Goal: Book appointment/travel/reservation

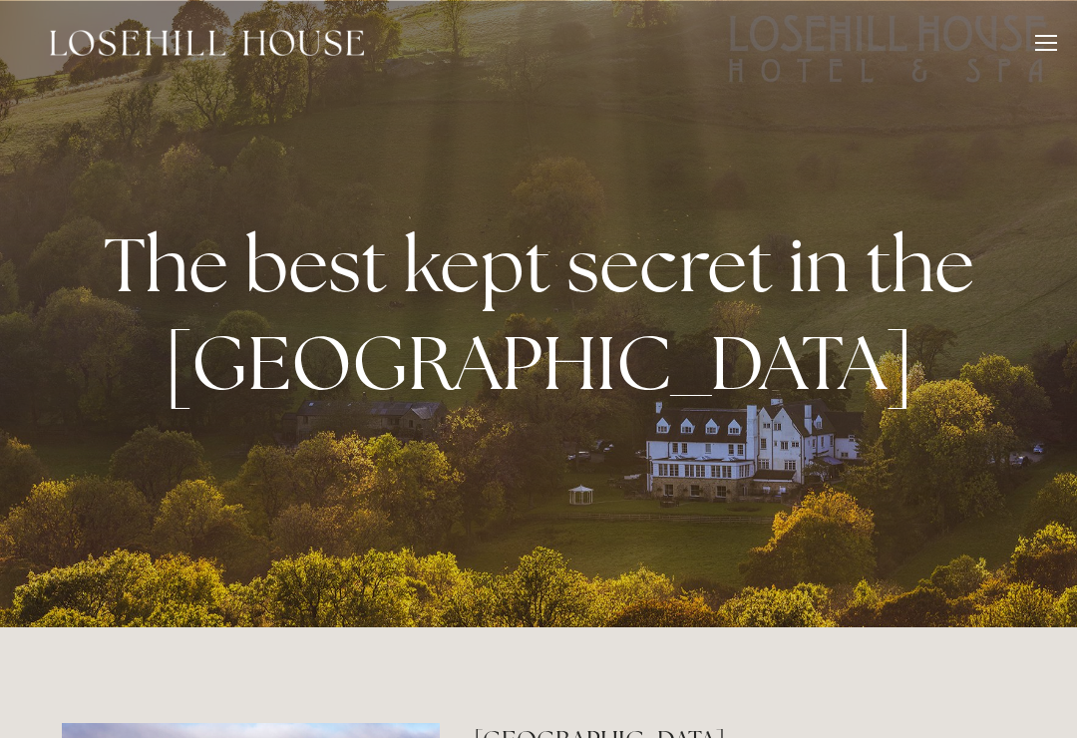
click at [1040, 41] on div at bounding box center [1046, 46] width 22 height 22
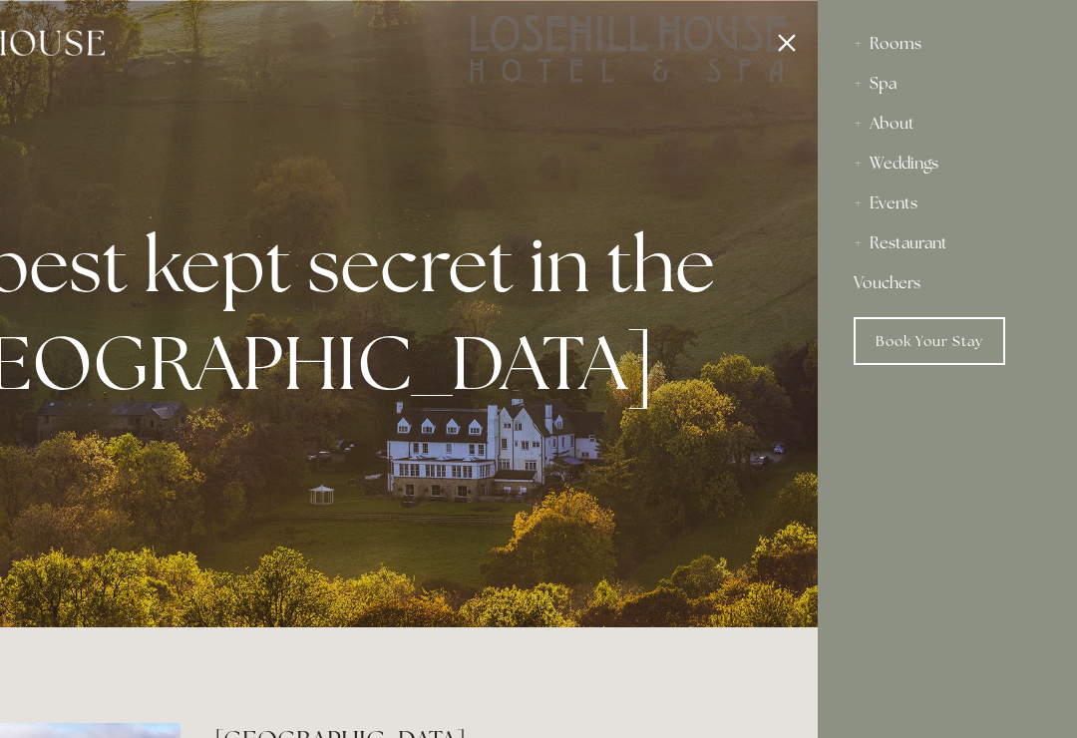
click at [954, 349] on link "Book Your Stay" at bounding box center [930, 341] width 152 height 48
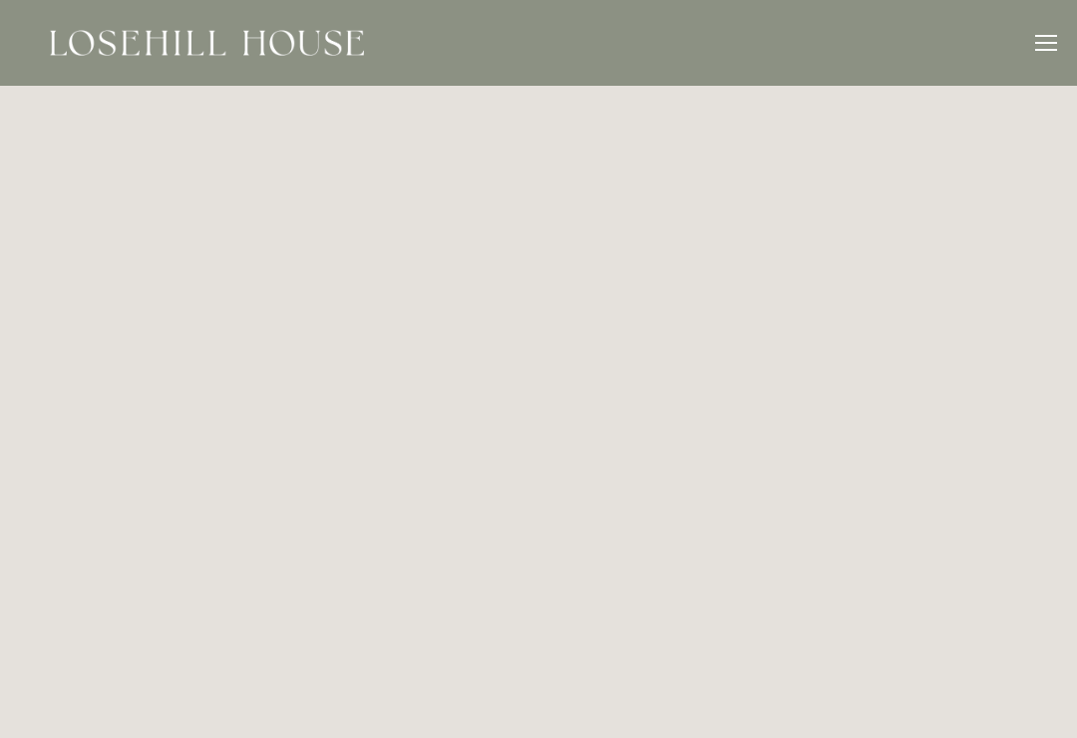
click at [1041, 42] on div at bounding box center [1046, 43] width 22 height 2
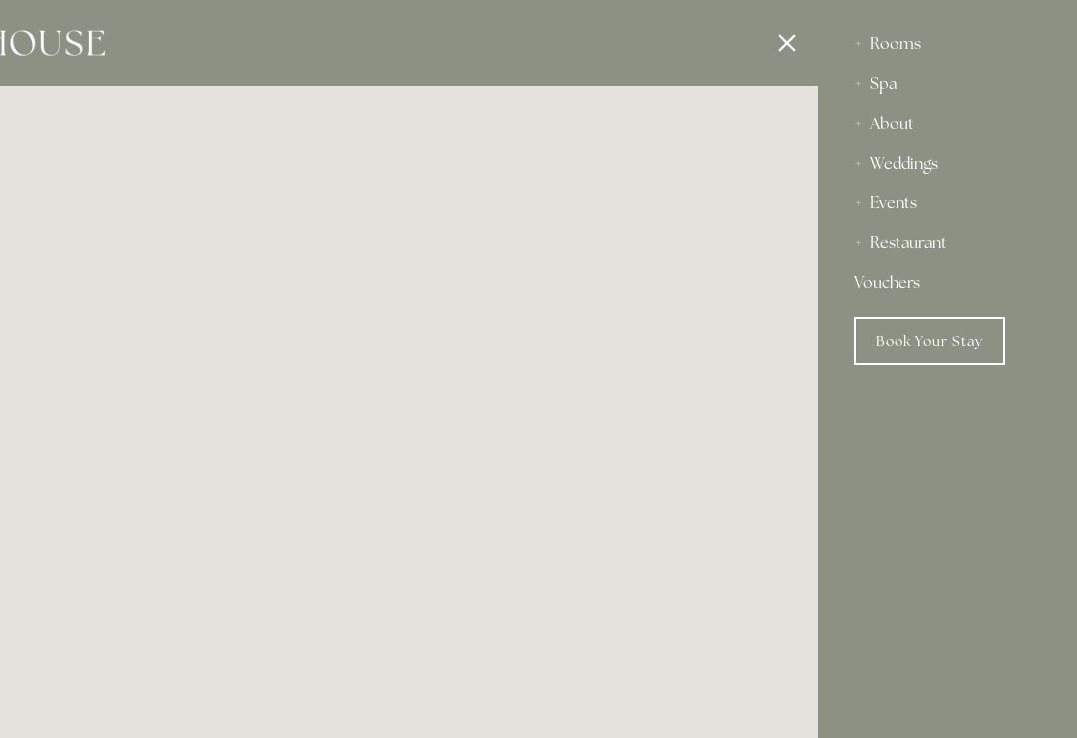
click at [881, 83] on div "Spa" at bounding box center [947, 84] width 187 height 40
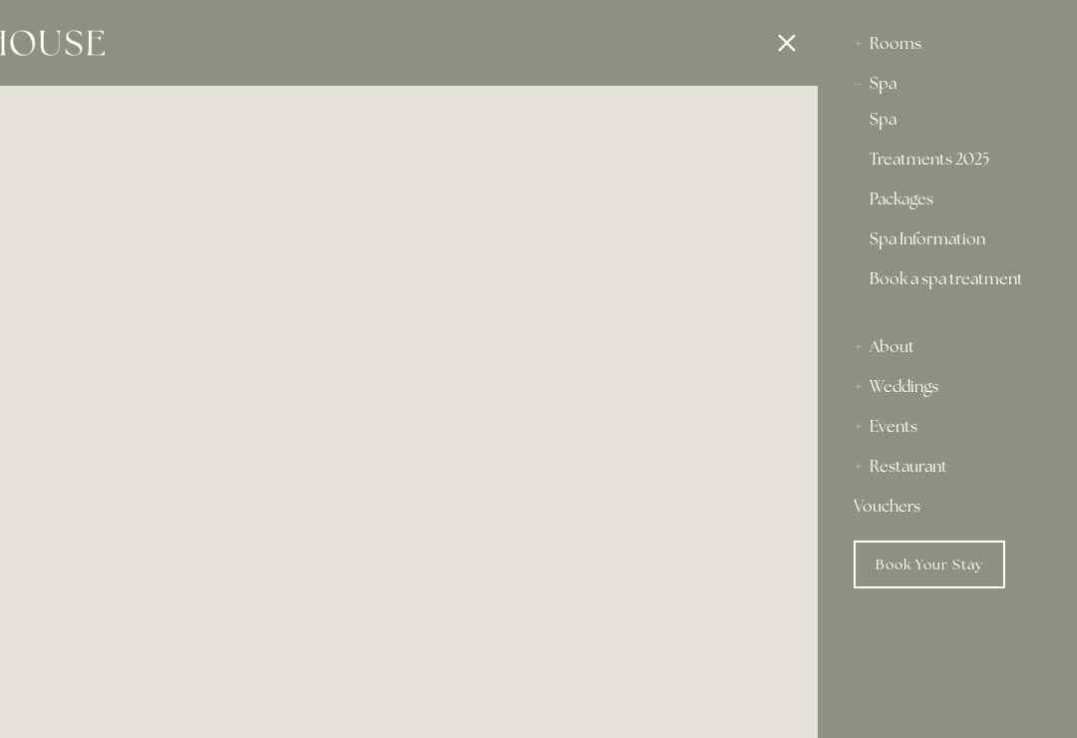
click at [956, 165] on link "Treatments 2025" at bounding box center [948, 164] width 156 height 24
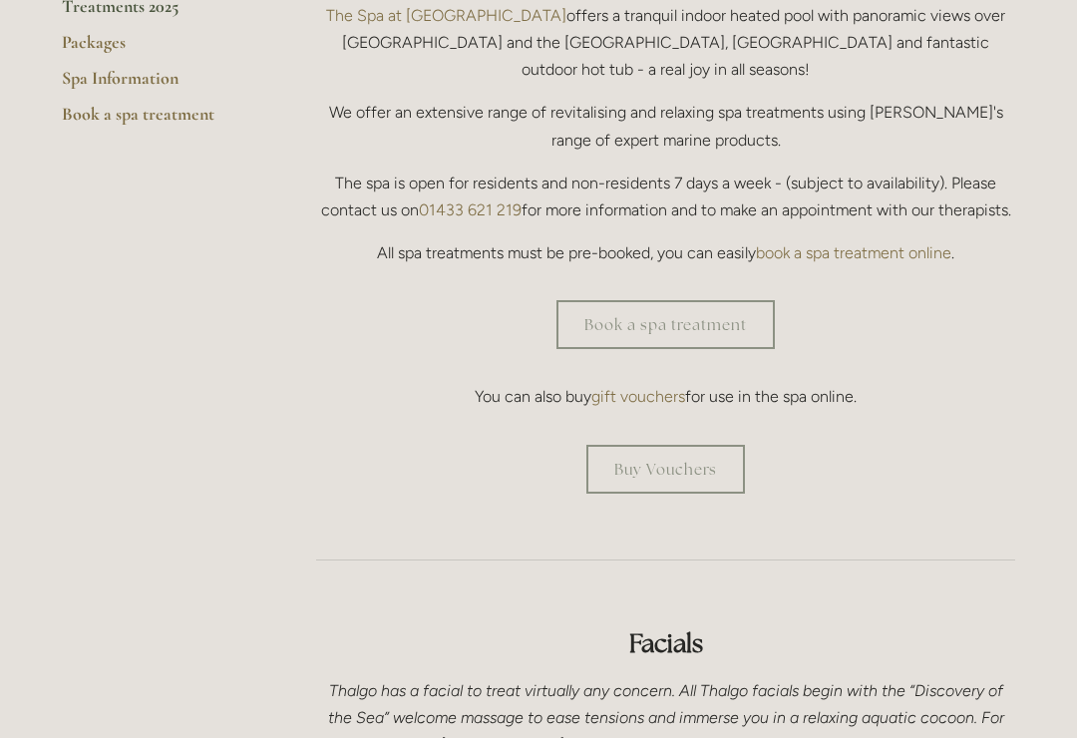
scroll to position [593, 0]
click at [1009, 558] on hr at bounding box center [665, 558] width 699 height 1
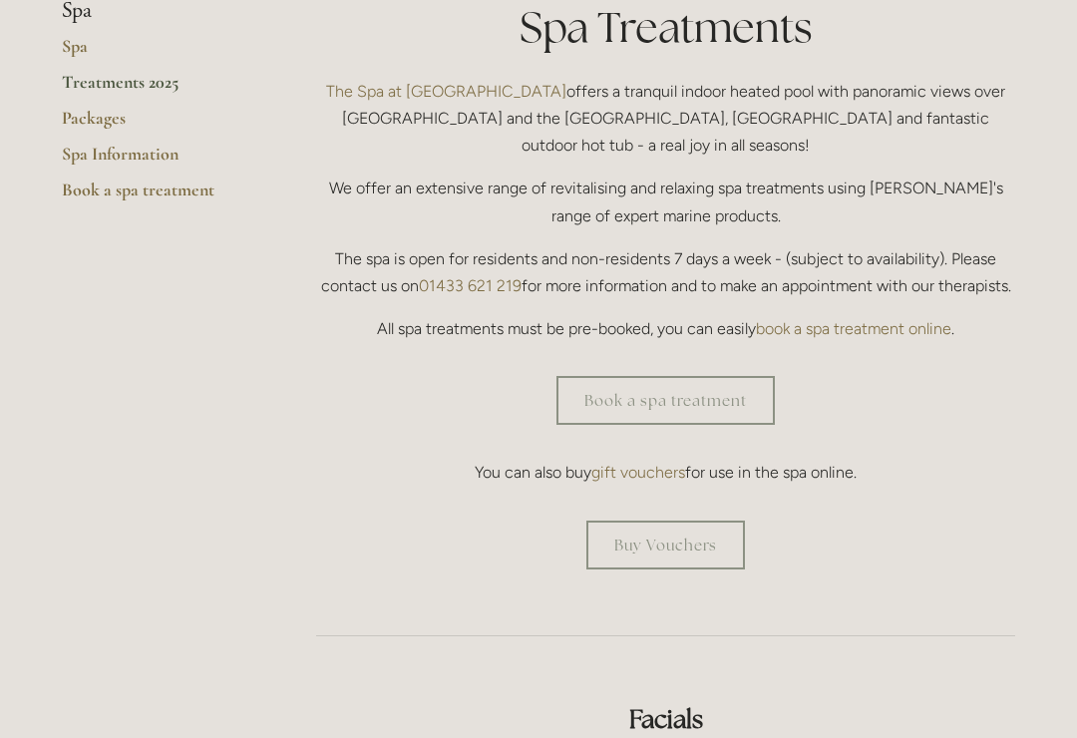
scroll to position [517, 0]
click at [737, 376] on link "Book a spa treatment" at bounding box center [665, 400] width 218 height 49
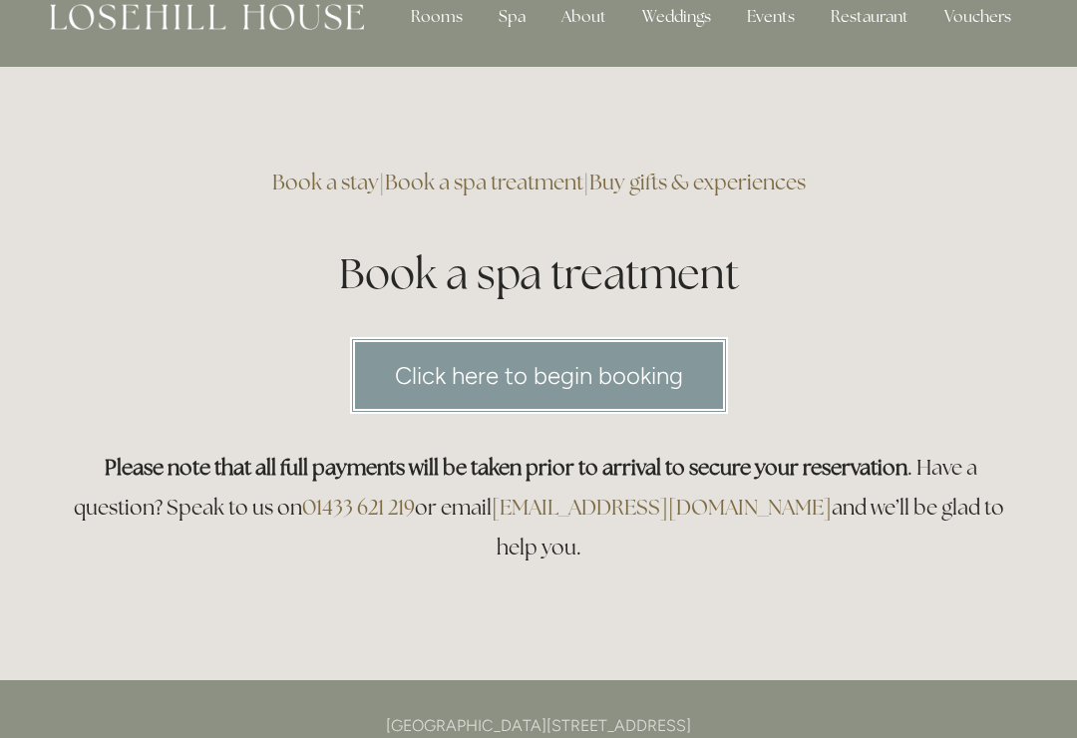
scroll to position [33, 0]
click at [599, 374] on link "Click here to begin booking" at bounding box center [539, 375] width 378 height 77
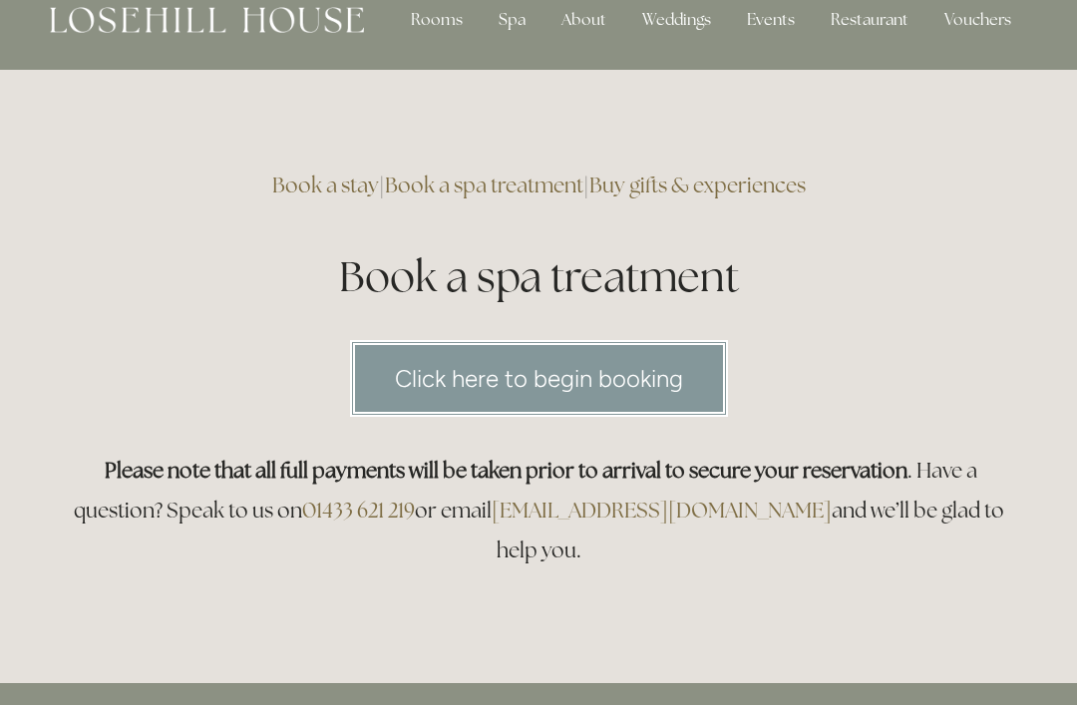
scroll to position [0, 0]
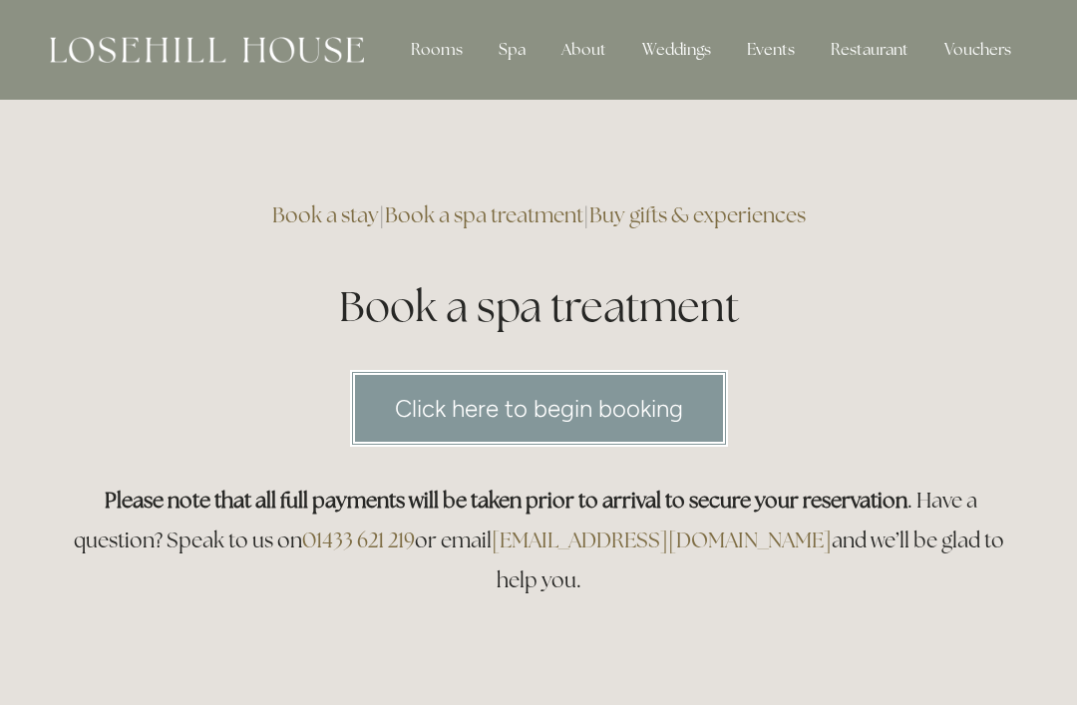
click at [438, 45] on div "Rooms" at bounding box center [437, 50] width 84 height 40
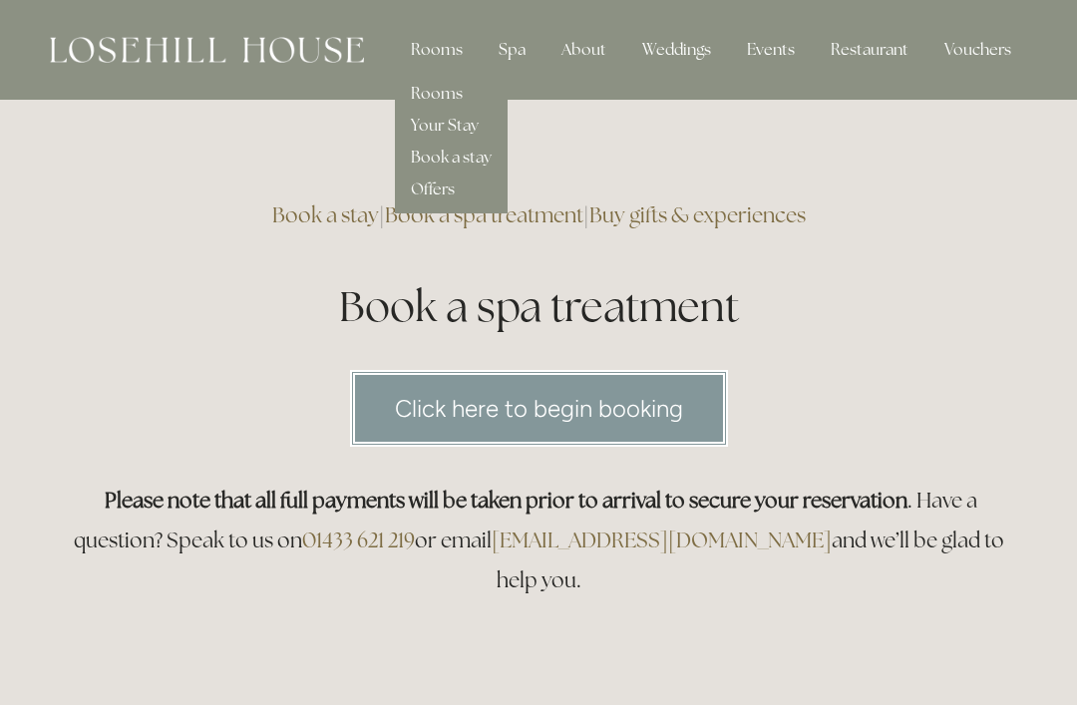
click at [445, 190] on link "Offers" at bounding box center [433, 188] width 44 height 21
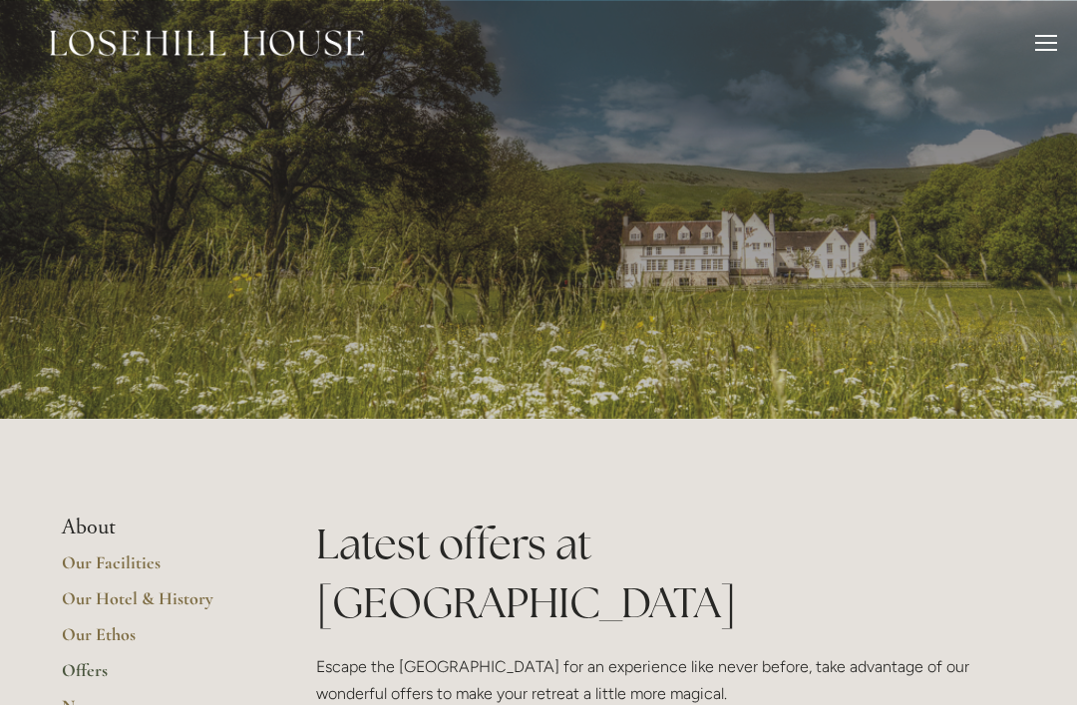
click at [1038, 42] on div at bounding box center [1046, 43] width 22 height 2
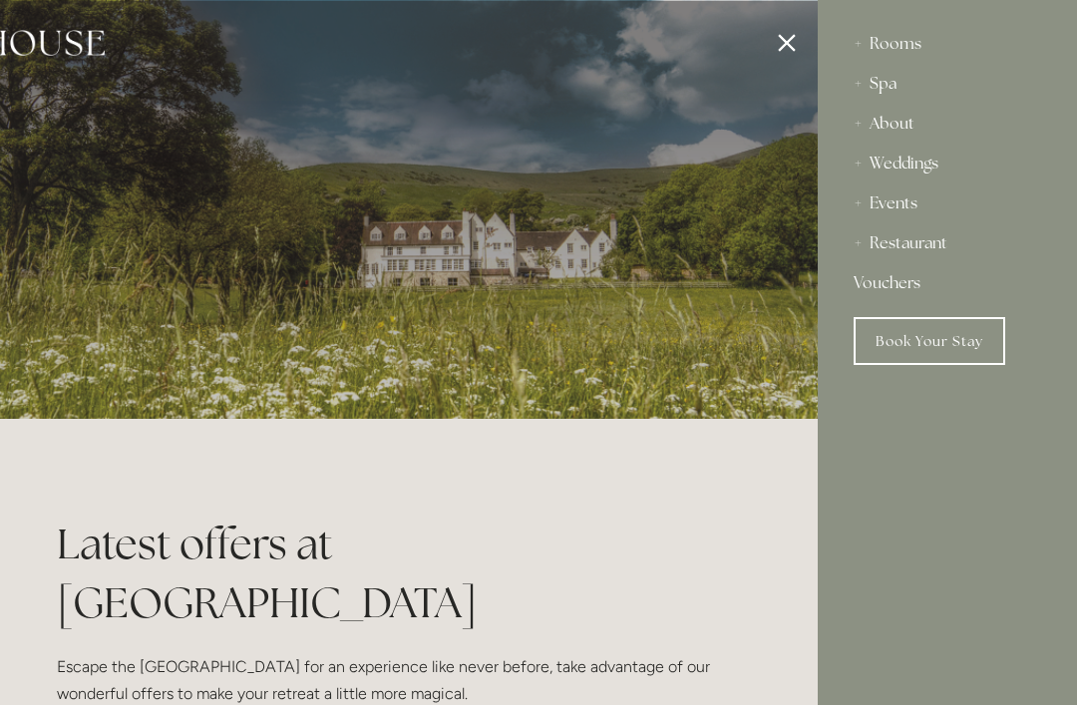
click at [798, 51] on div at bounding box center [279, 352] width 1077 height 705
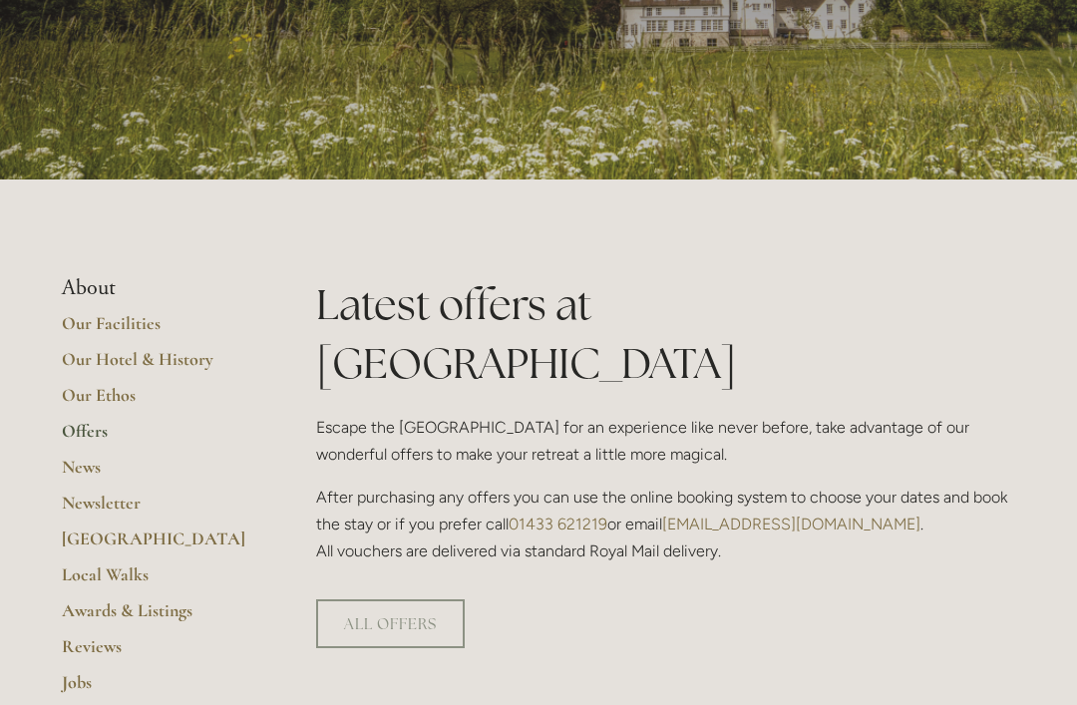
scroll to position [252, 0]
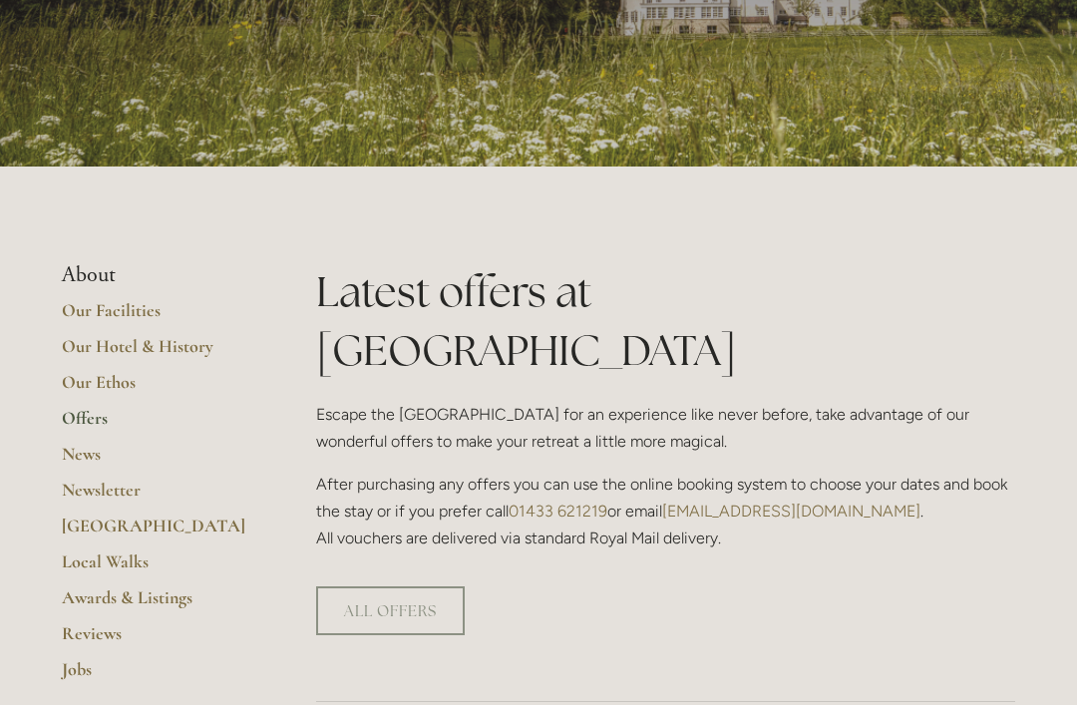
click at [133, 315] on link "Our Facilities" at bounding box center [157, 317] width 190 height 36
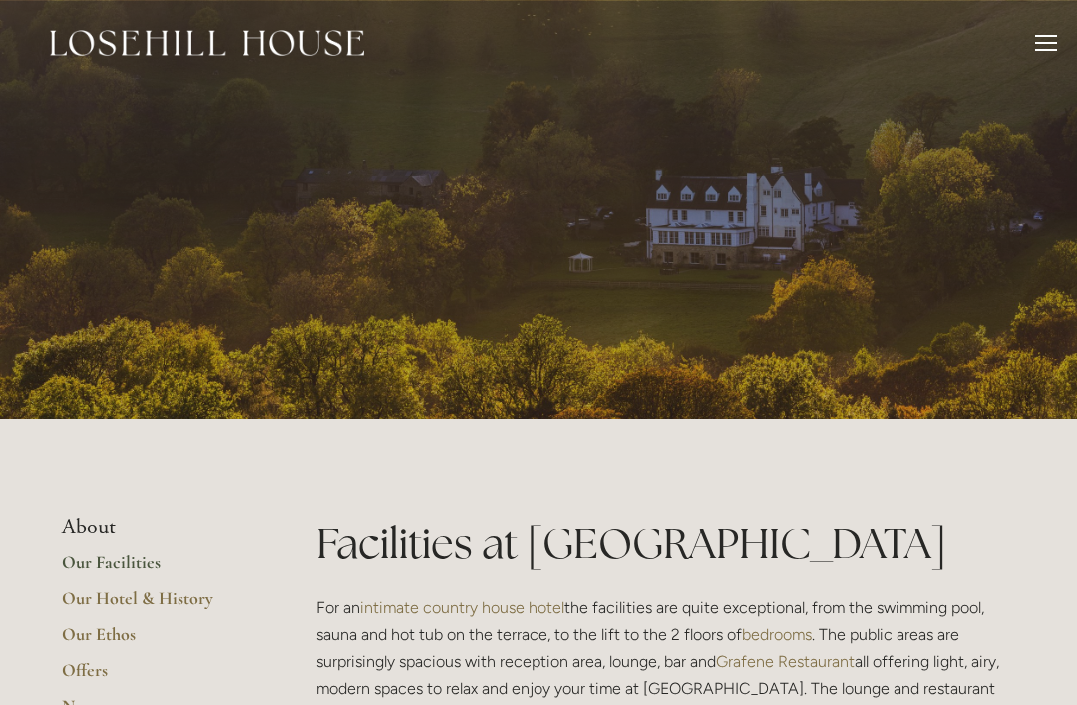
click at [1045, 40] on div at bounding box center [1046, 46] width 22 height 22
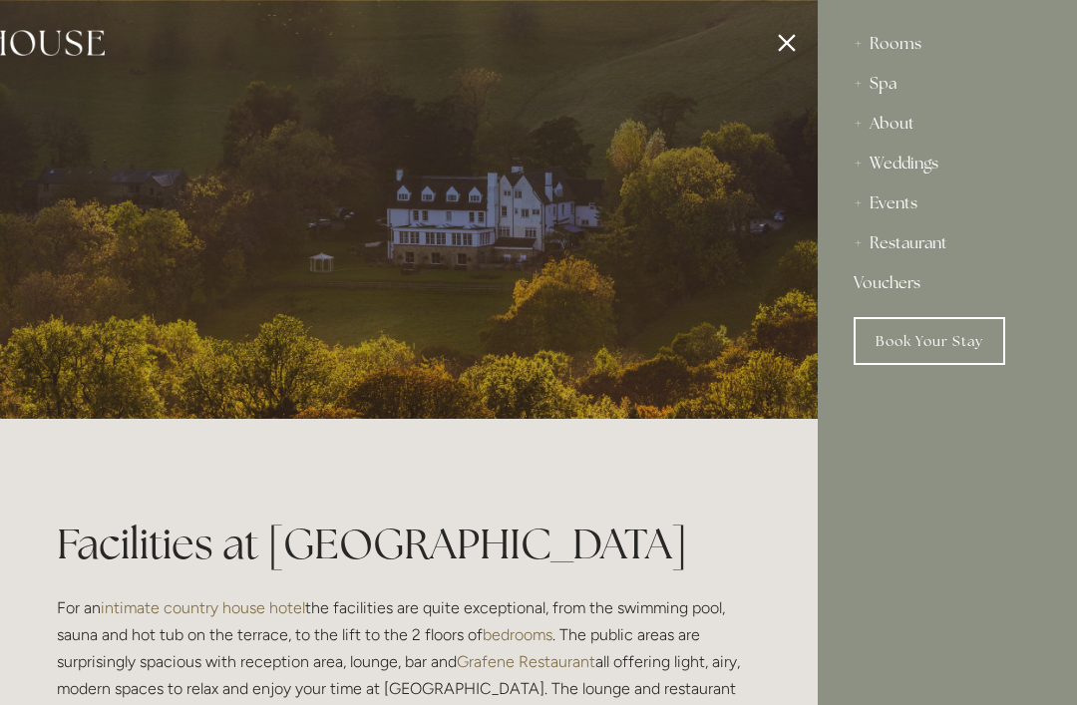
click at [884, 91] on div "Spa" at bounding box center [947, 84] width 187 height 40
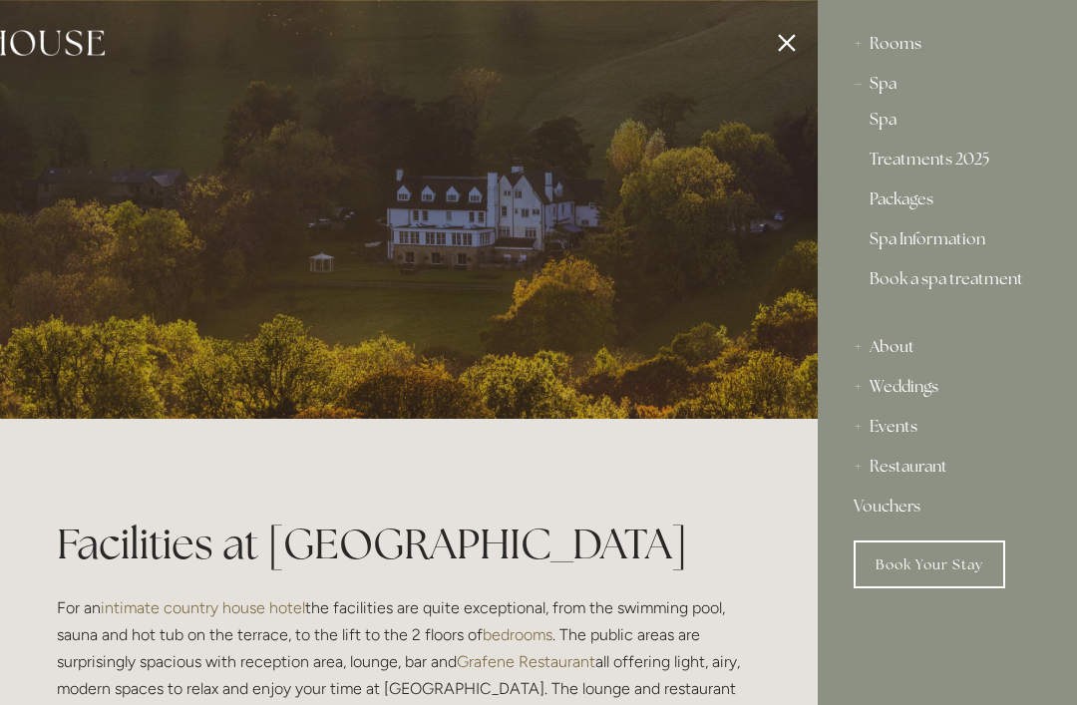
click at [963, 174] on link "Treatments 2025" at bounding box center [948, 164] width 156 height 24
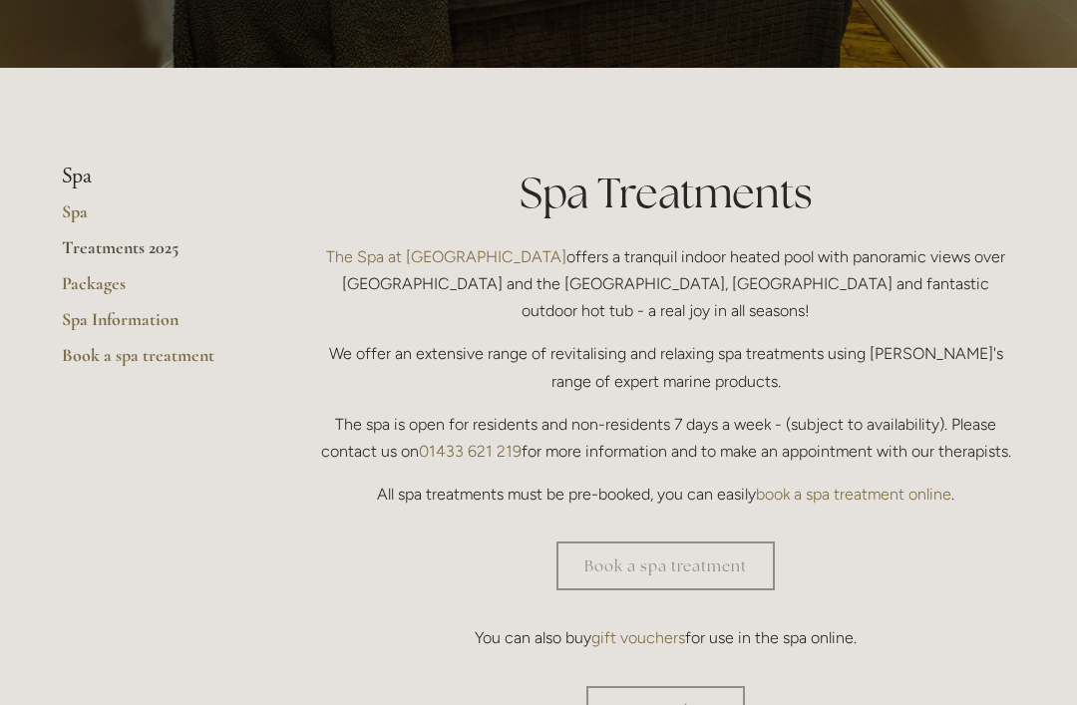
scroll to position [351, 0]
click at [104, 284] on link "Packages" at bounding box center [157, 290] width 190 height 36
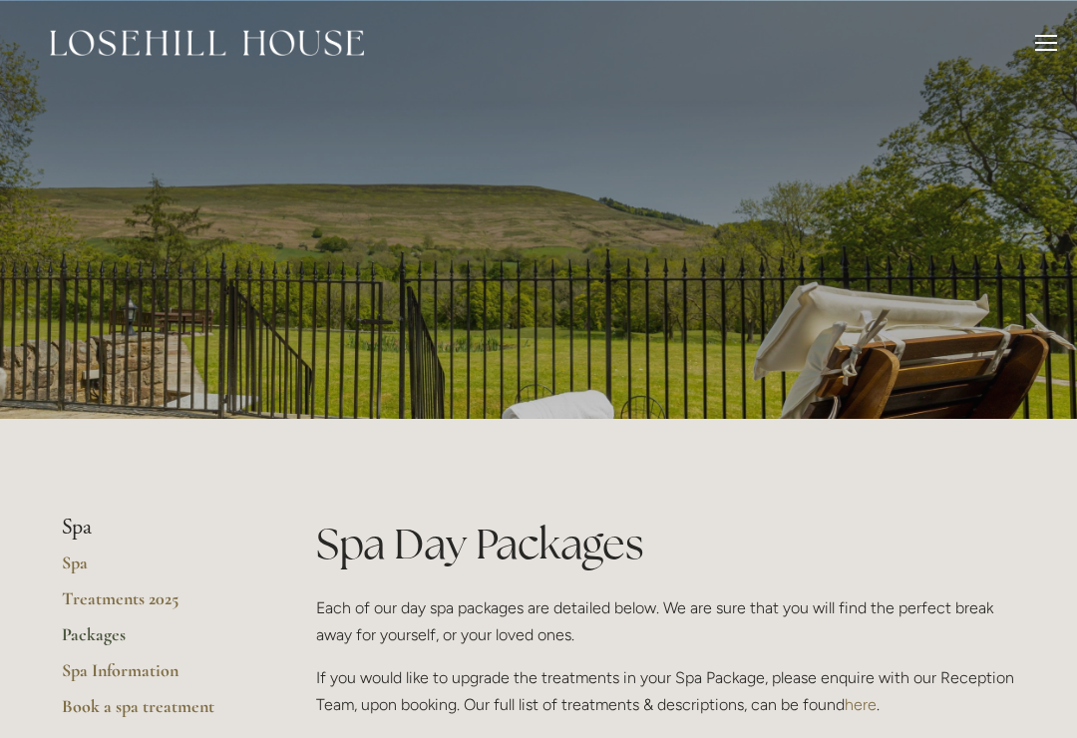
click at [1027, 51] on div "Rooms Rooms Your Stay Book a stay Offers Spa About" at bounding box center [538, 43] width 1037 height 86
click at [1048, 56] on div at bounding box center [1046, 46] width 22 height 22
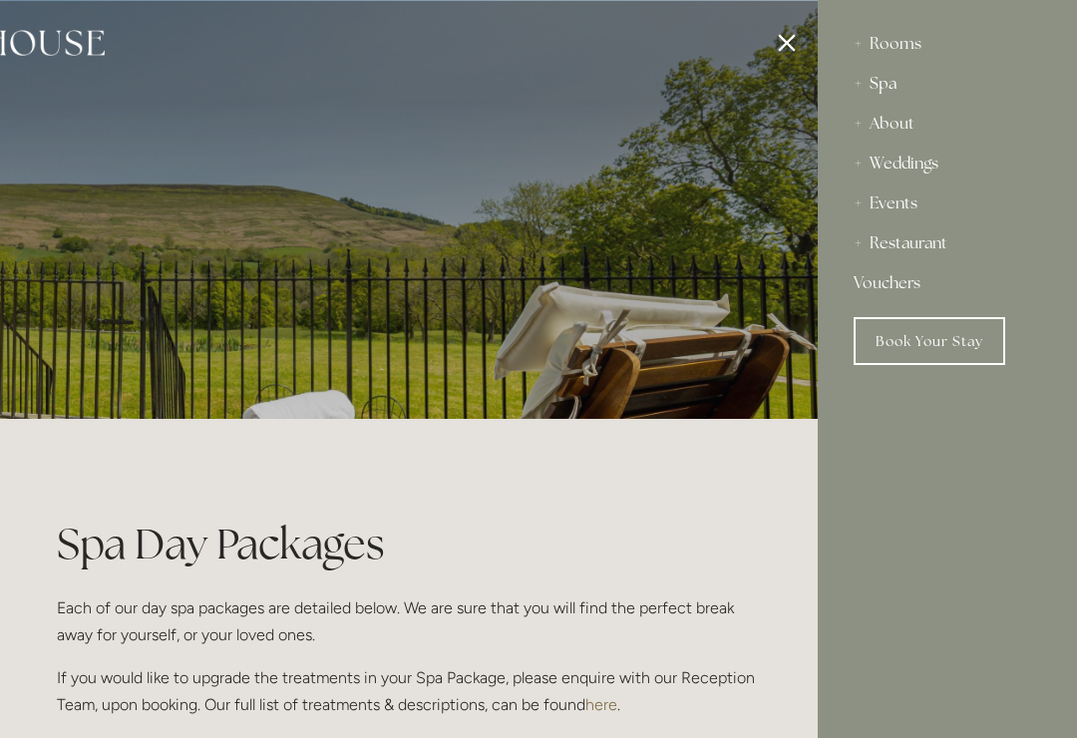
click at [883, 87] on div "Spa" at bounding box center [947, 84] width 187 height 40
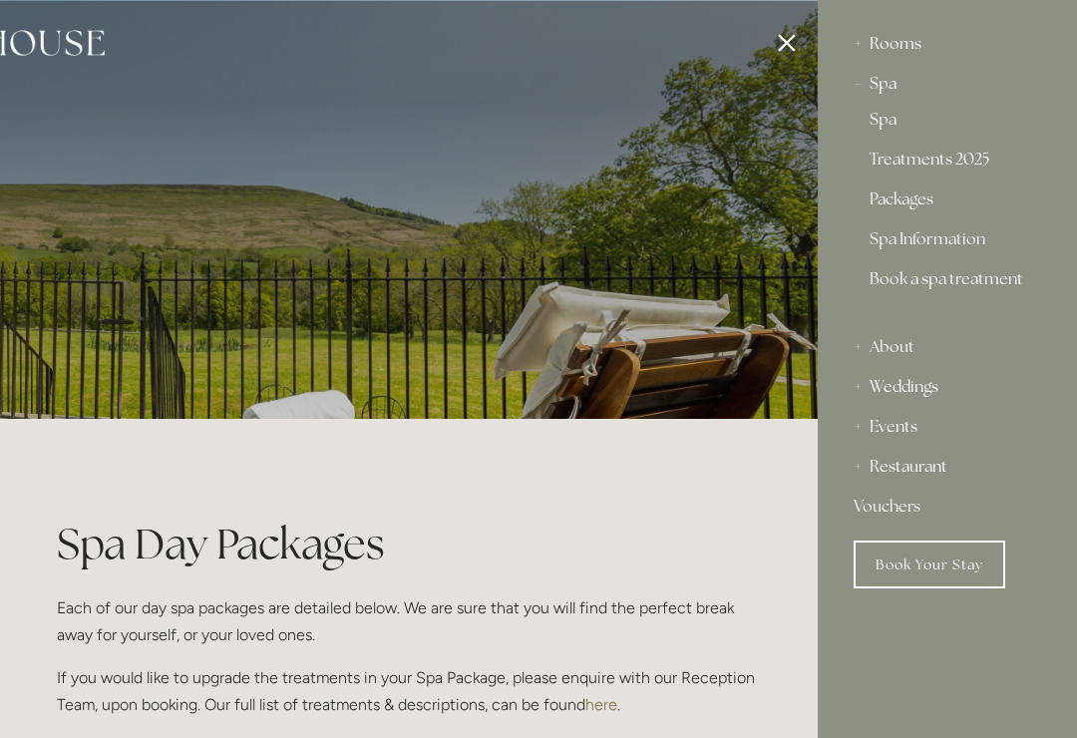
click at [962, 160] on link "Treatments 2025" at bounding box center [948, 164] width 156 height 24
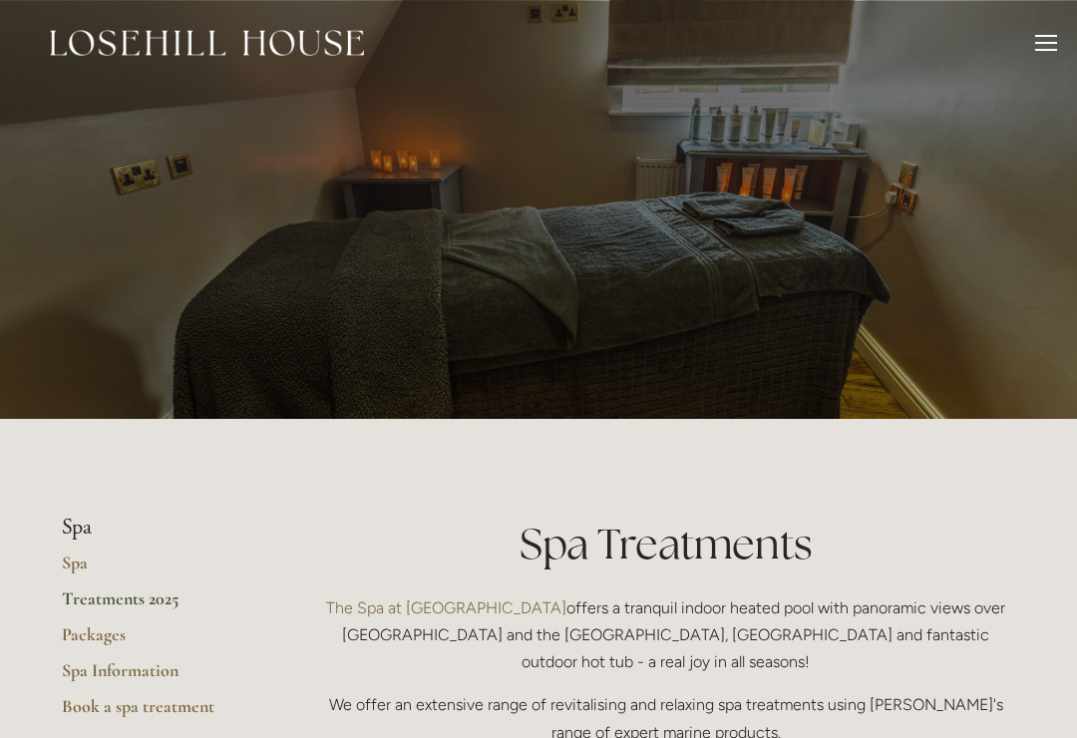
click at [1035, 49] on div at bounding box center [1046, 50] width 22 height 2
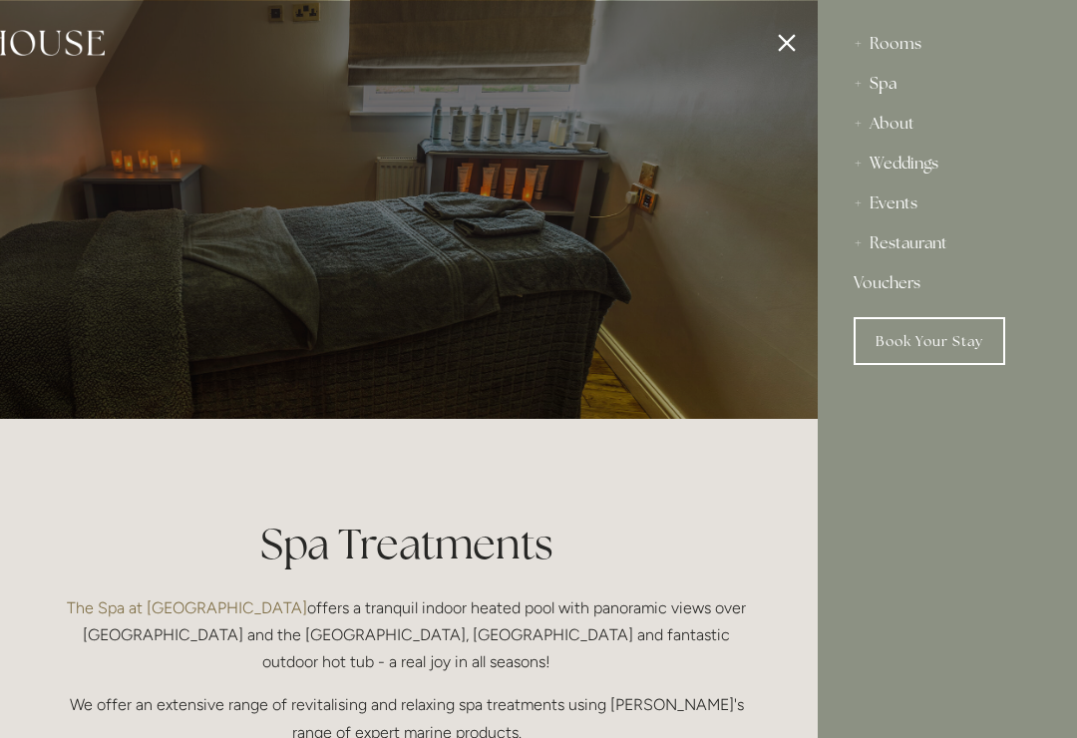
click at [880, 44] on div "Rooms" at bounding box center [947, 44] width 187 height 40
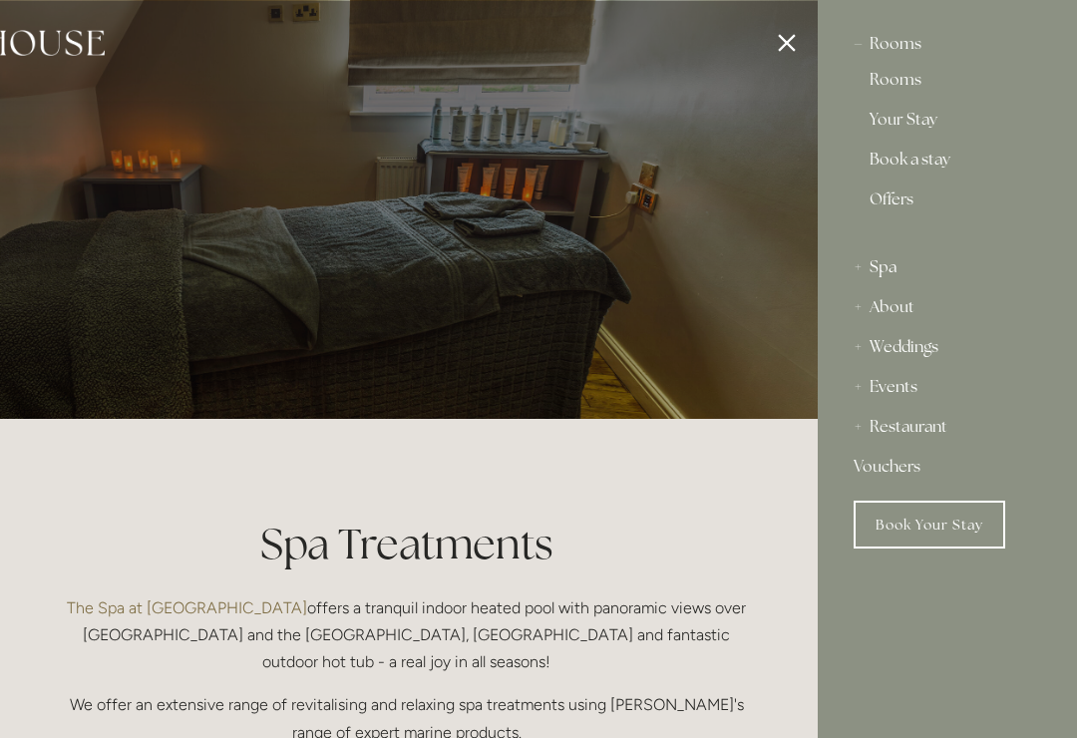
click at [913, 162] on link "Book a stay" at bounding box center [948, 164] width 156 height 24
click at [915, 161] on link "Book a stay" at bounding box center [948, 164] width 156 height 24
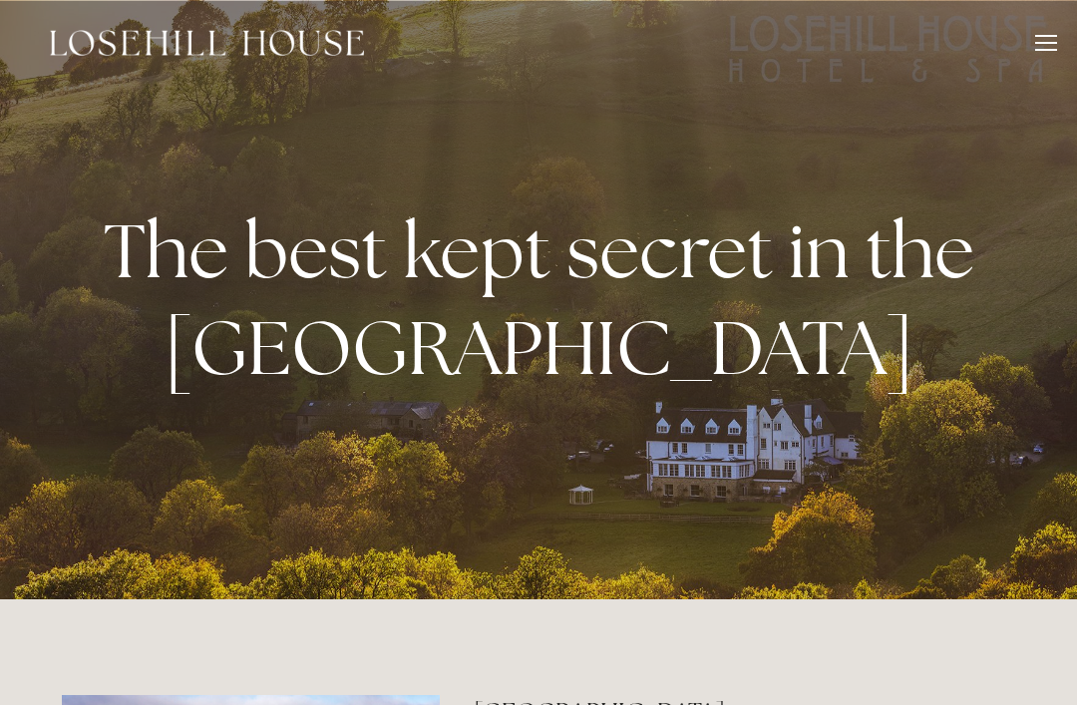
click at [1042, 40] on div at bounding box center [1046, 46] width 22 height 22
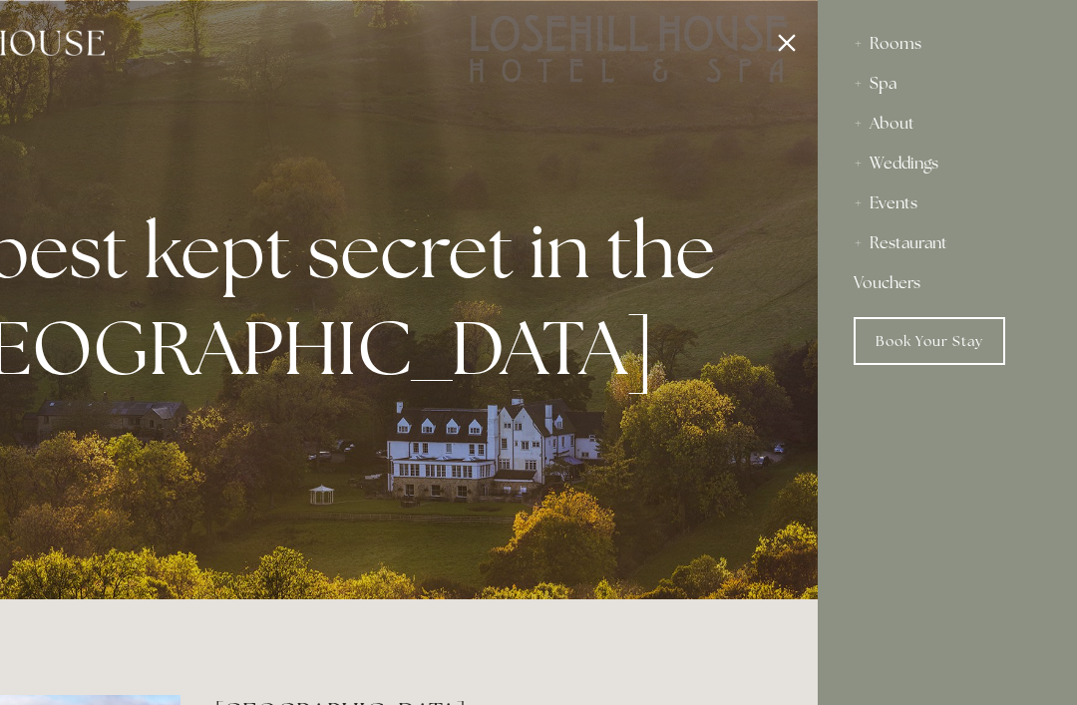
click at [958, 341] on link "Book Your Stay" at bounding box center [930, 341] width 152 height 48
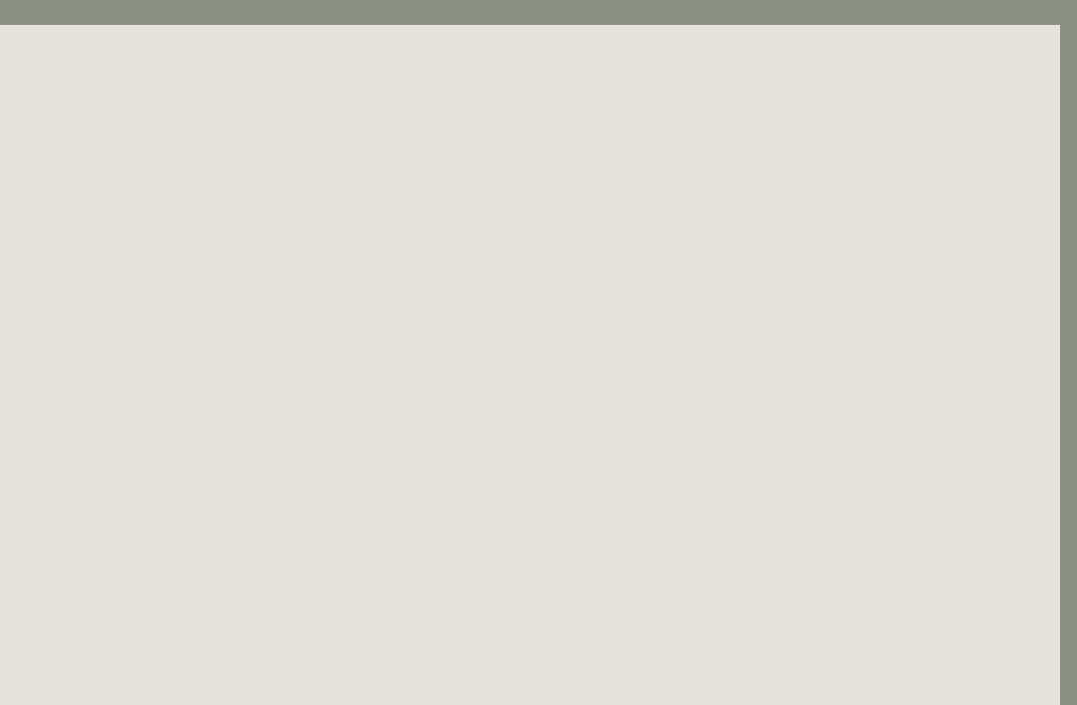
scroll to position [0, 17]
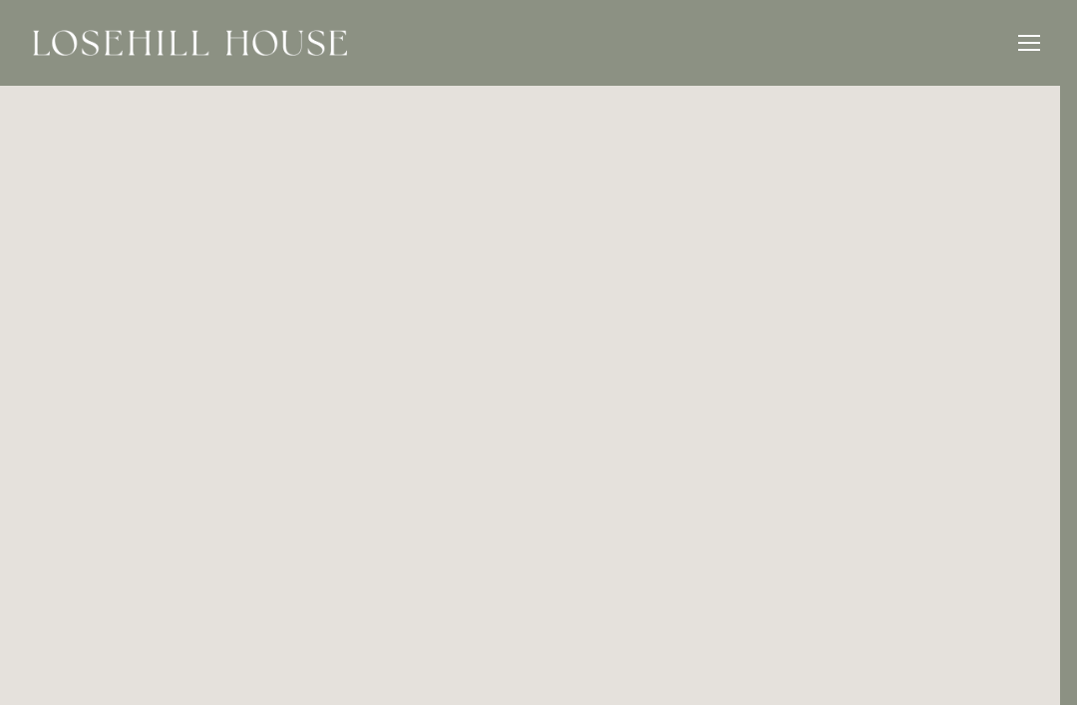
click at [1031, 26] on div "Rooms Rooms Your Stay Book a stay Offers Spa About" at bounding box center [521, 43] width 1037 height 86
click at [1030, 39] on div at bounding box center [1029, 46] width 22 height 22
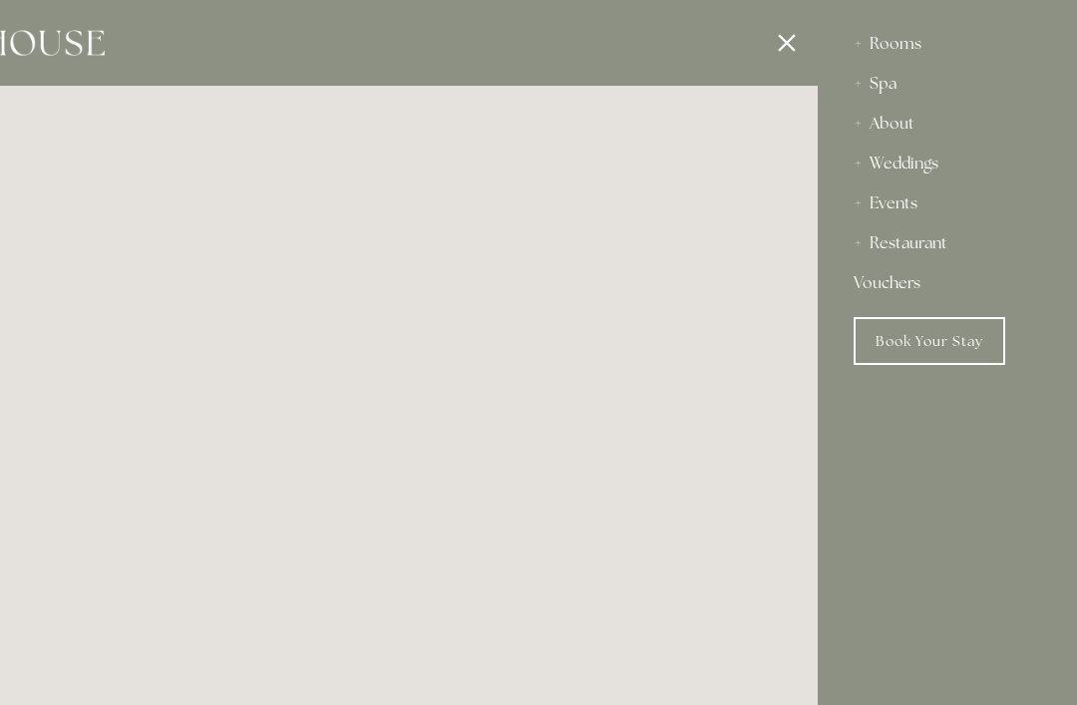
click at [788, 52] on div at bounding box center [279, 352] width 1077 height 705
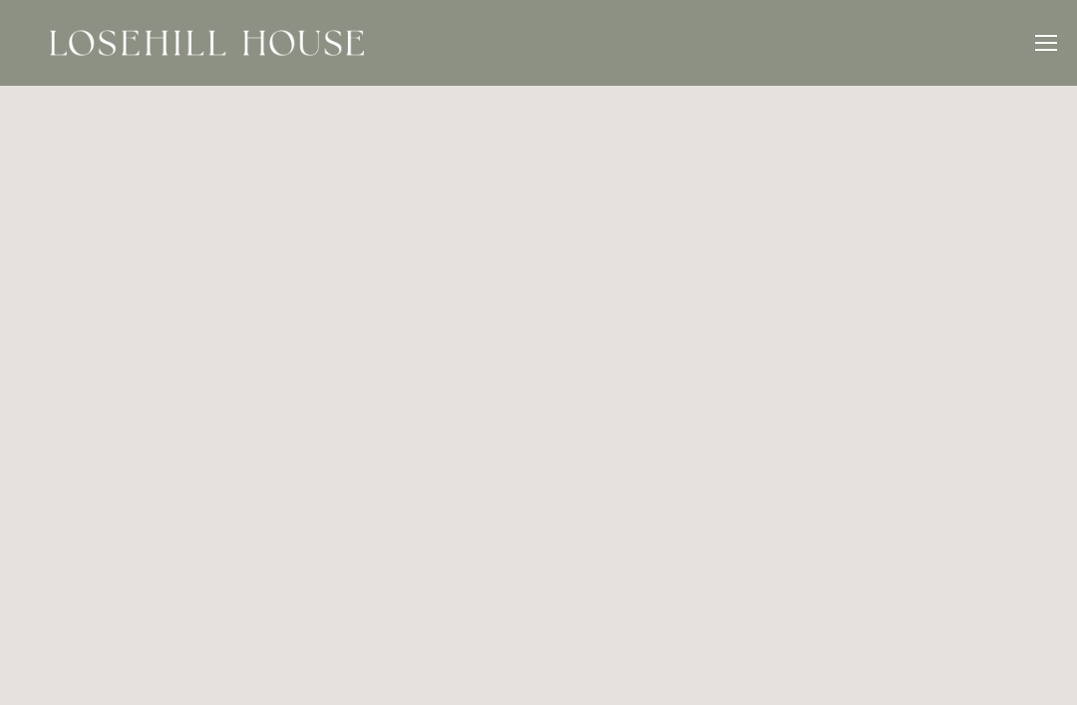
click at [1049, 51] on div at bounding box center [1046, 46] width 22 height 22
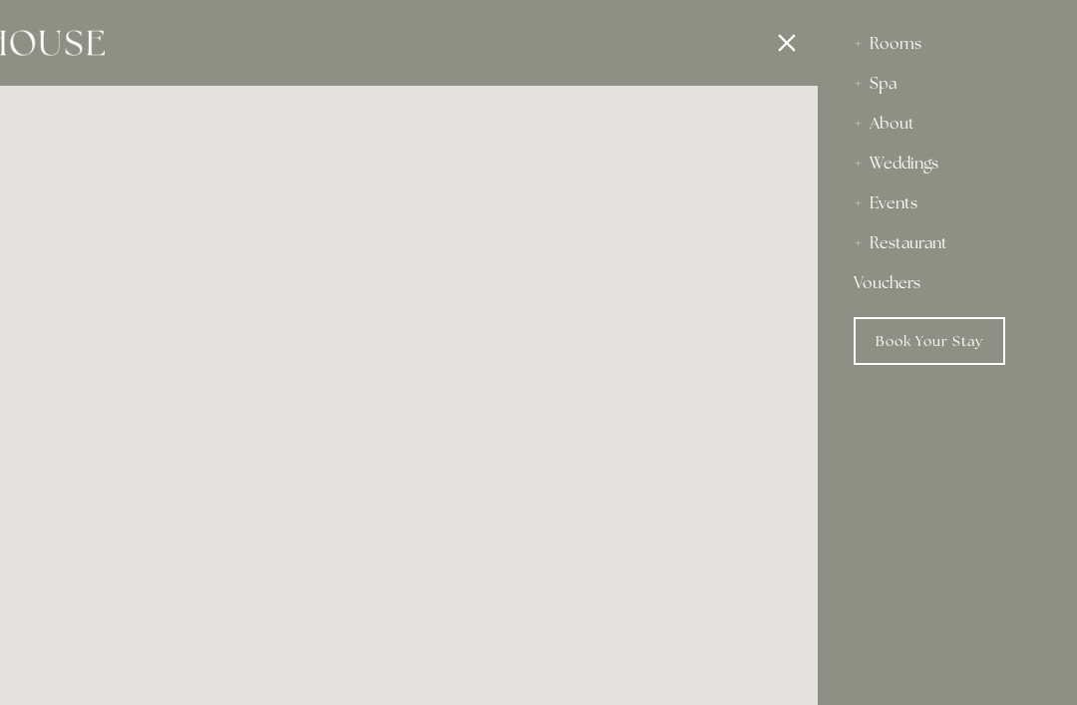
click at [919, 48] on div "Rooms" at bounding box center [947, 44] width 187 height 40
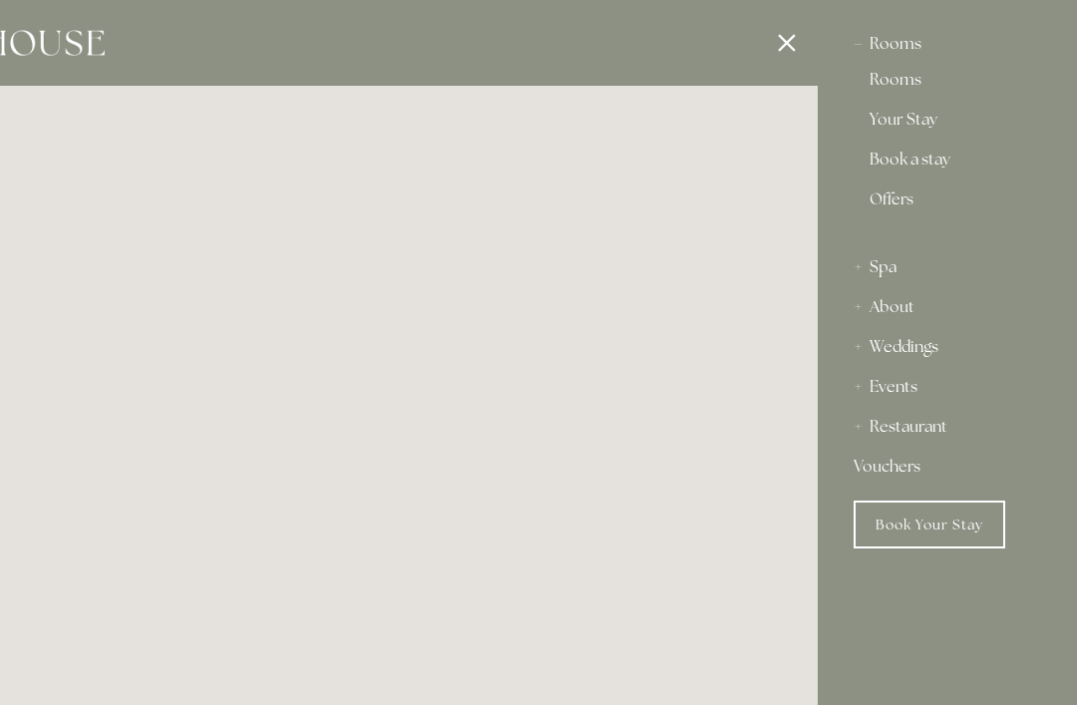
click at [904, 86] on link "Rooms" at bounding box center [948, 84] width 156 height 24
click at [916, 162] on link "Book a stay" at bounding box center [948, 164] width 156 height 24
click at [785, 41] on div at bounding box center [279, 352] width 1077 height 705
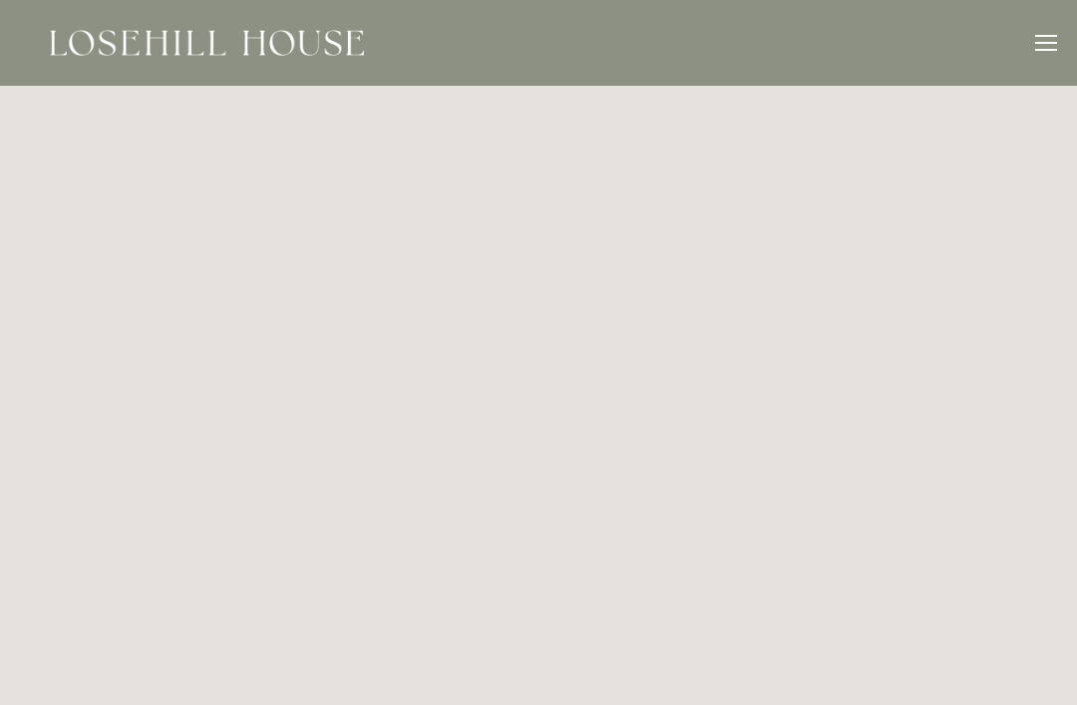
click at [1035, 49] on div at bounding box center [1046, 46] width 22 height 22
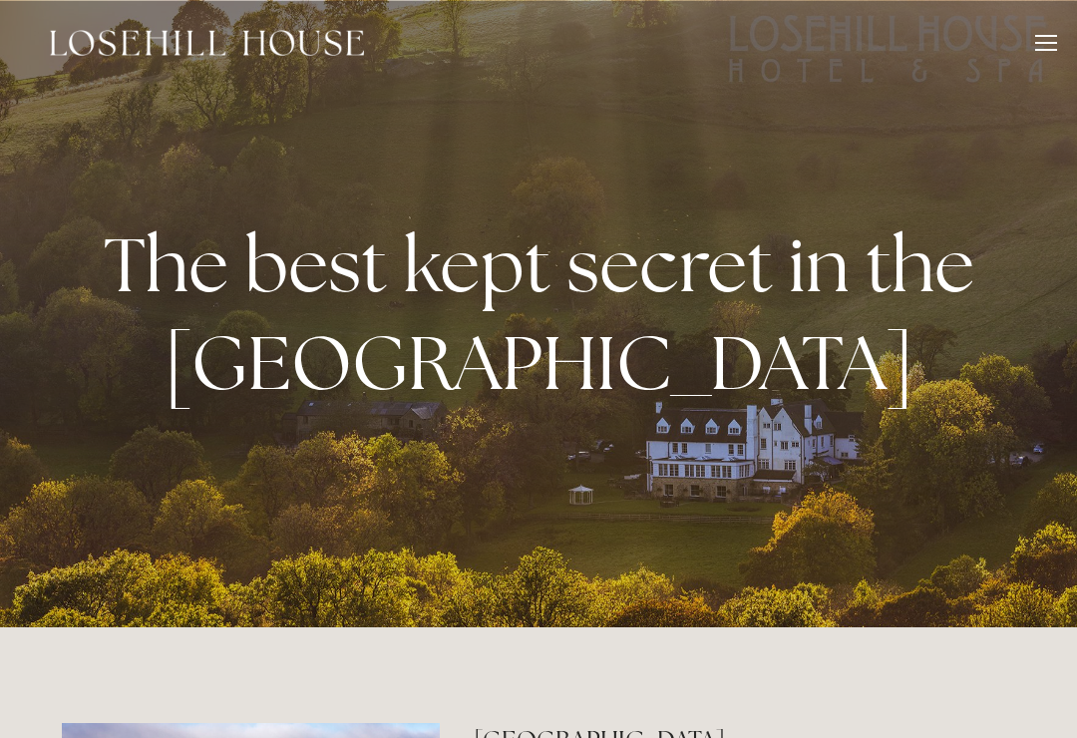
click at [1030, 49] on div "Rooms Rooms Your Stay Book a stay Offers Spa About" at bounding box center [538, 43] width 1037 height 86
click at [1044, 53] on div at bounding box center [1046, 46] width 22 height 22
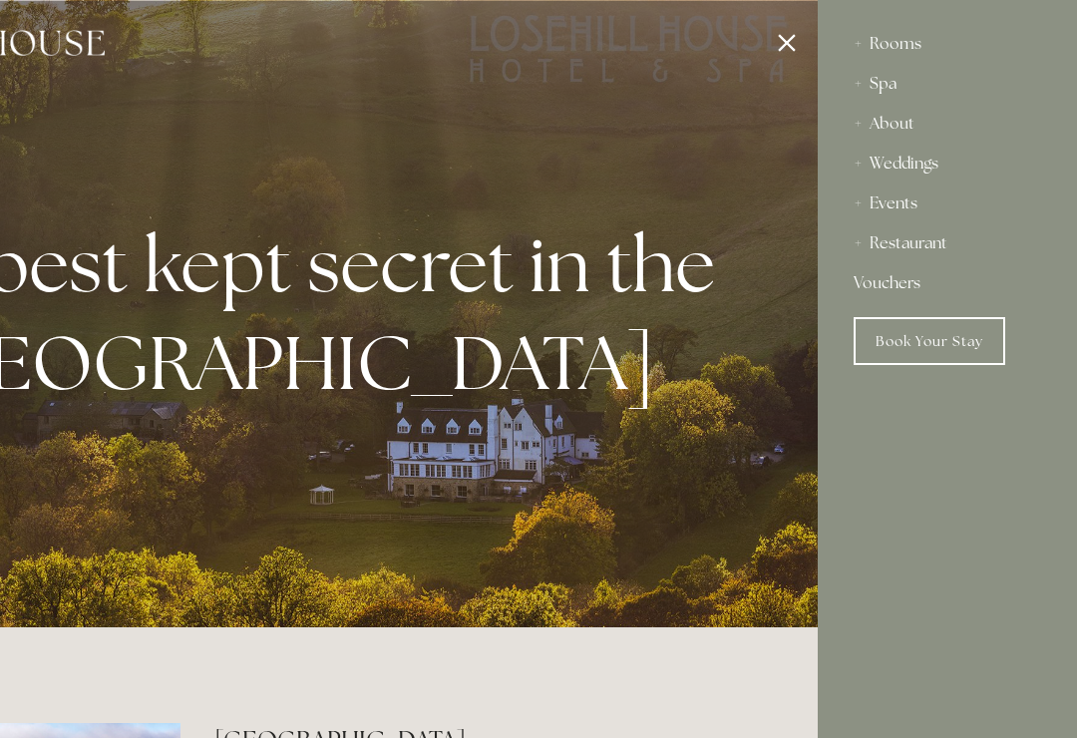
click at [859, 49] on div "Rooms" at bounding box center [947, 44] width 187 height 40
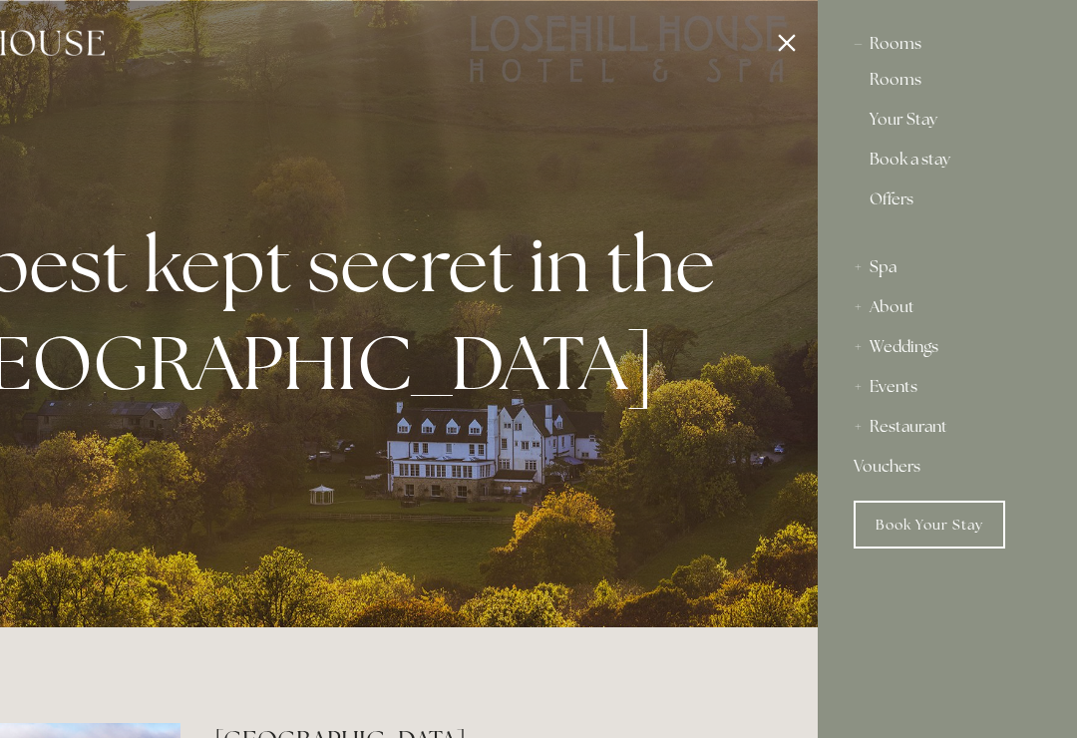
click at [925, 154] on link "Book a stay" at bounding box center [948, 164] width 156 height 24
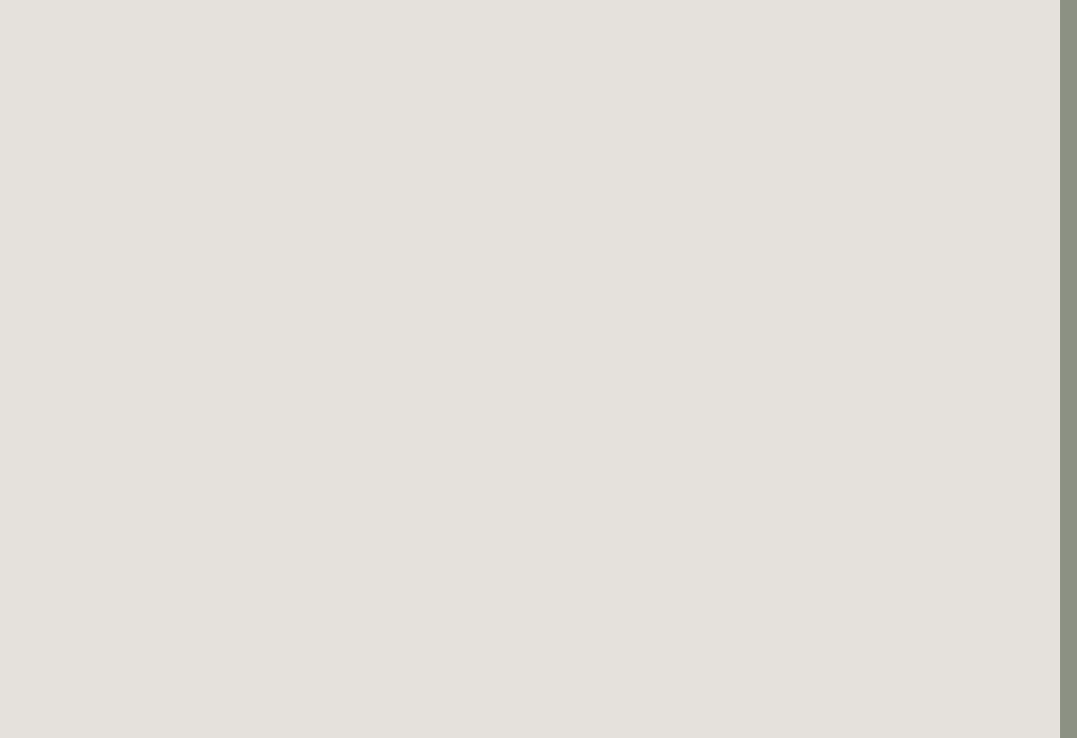
scroll to position [168, 17]
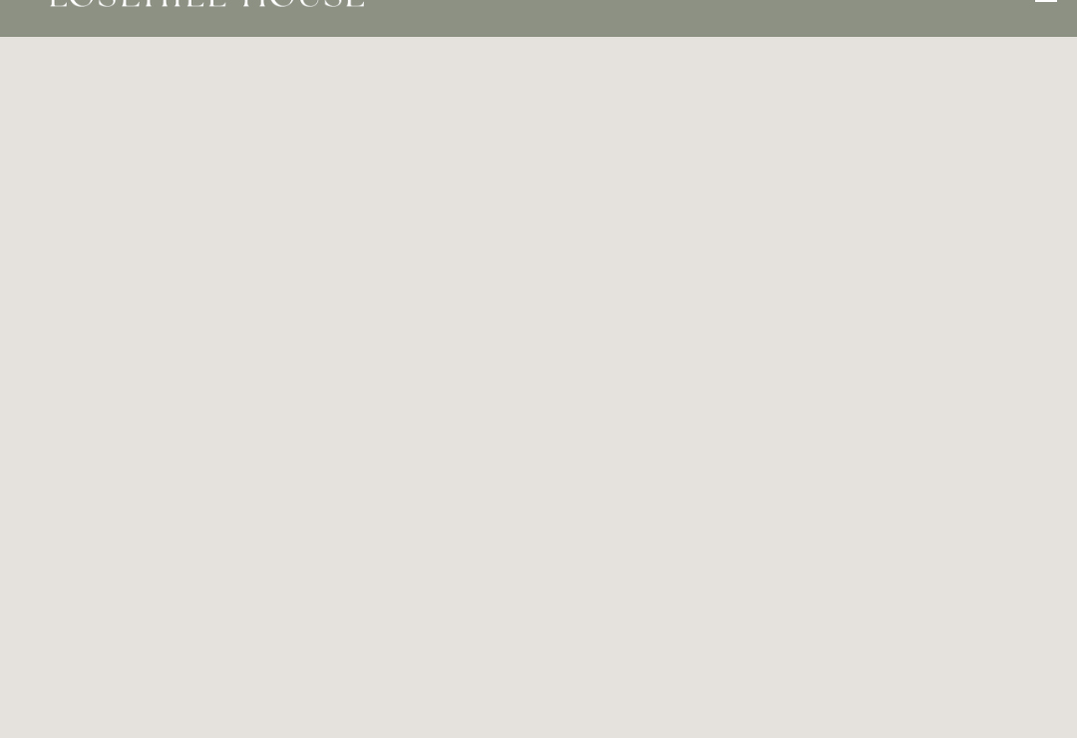
scroll to position [87, 0]
